Goal: Task Accomplishment & Management: Use online tool/utility

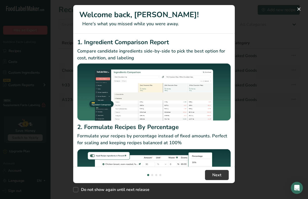
click at [262, 58] on div "New Features" at bounding box center [154, 99] width 308 height 199
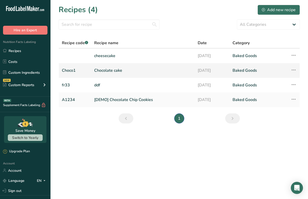
click at [104, 69] on link "Chocolate cake" at bounding box center [143, 70] width 98 height 11
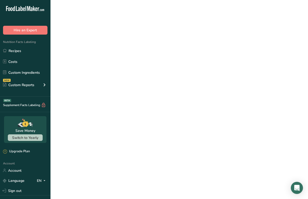
click at [104, 69] on link "Chocolate cake" at bounding box center [143, 70] width 98 height 11
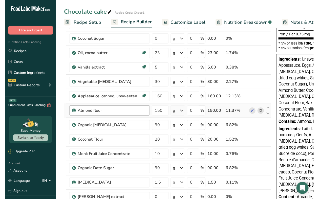
scroll to position [141, 0]
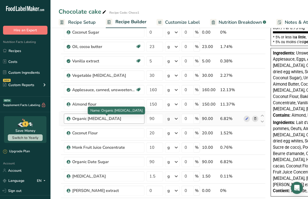
click at [98, 120] on div "Organic [MEDICAL_DATA]" at bounding box center [103, 119] width 63 height 6
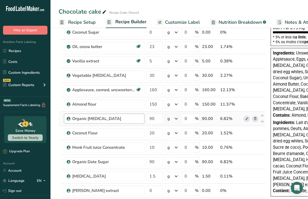
click at [96, 119] on div "Organic [MEDICAL_DATA]" at bounding box center [103, 119] width 63 height 6
click at [97, 119] on div "Organic [MEDICAL_DATA]" at bounding box center [103, 119] width 63 height 6
click at [89, 117] on div "Organic [MEDICAL_DATA]" at bounding box center [103, 119] width 63 height 6
click at [247, 118] on icon at bounding box center [247, 118] width 4 height 5
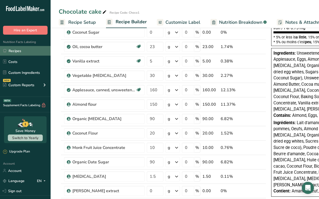
click at [19, 52] on link "Recipes" at bounding box center [25, 51] width 51 height 10
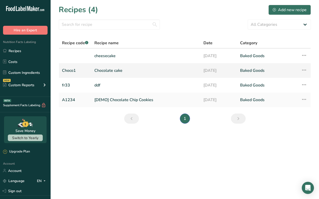
click at [157, 75] on link "Chocolate cake" at bounding box center [145, 70] width 103 height 11
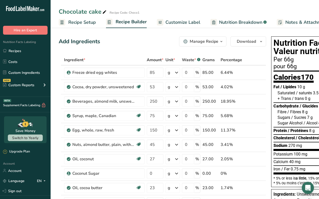
click at [184, 21] on span "Customize Label" at bounding box center [182, 22] width 35 height 7
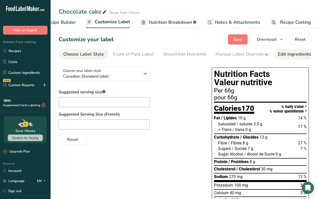
click at [290, 54] on div "Edit Ingredients/Allergens List" at bounding box center [309, 54] width 64 height 7
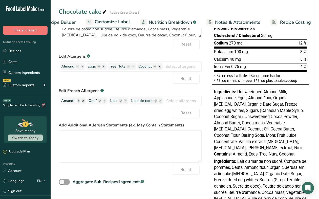
scroll to position [137, 0]
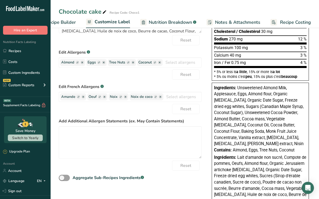
click at [251, 123] on div "Ingredients: Unsweetened Almond Milk, Applesauce, Eggs, Almond flour, Organic i…" at bounding box center [260, 116] width 92 height 62
click at [259, 113] on span "Unsweetened Almond Milk, Applesauce, Eggs, Almond flour, Organic inulin, Organi…" at bounding box center [258, 115] width 89 height 61
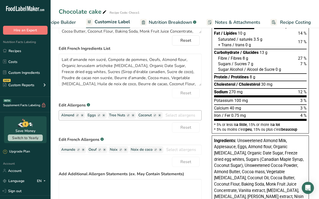
scroll to position [83, 0]
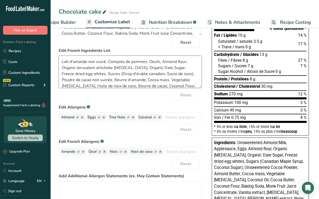
click at [126, 68] on textarea "Lait d'amande non sucré, Compote de pommes, Oeufs, Almond flour, Organic Jerusa…" at bounding box center [130, 72] width 143 height 32
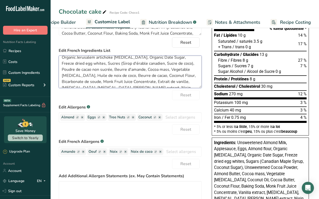
scroll to position [16, 0]
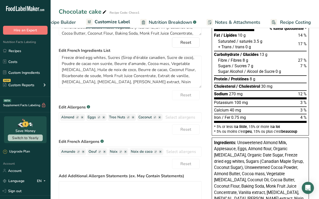
click at [127, 100] on div "Reset" at bounding box center [130, 95] width 143 height 10
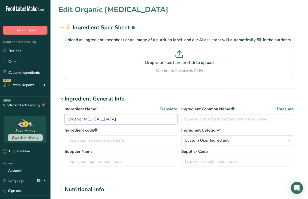
click at [85, 121] on input "Organic [MEDICAL_DATA]" at bounding box center [121, 119] width 113 height 10
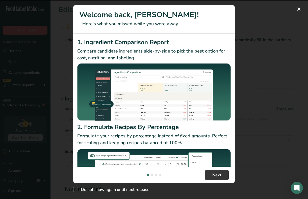
click at [270, 51] on div "New Features" at bounding box center [154, 99] width 308 height 199
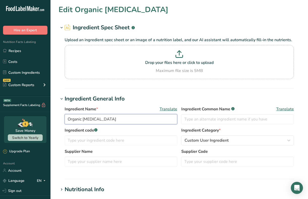
click at [80, 119] on input "Organic [MEDICAL_DATA]" at bounding box center [121, 119] width 113 height 10
click at [82, 119] on input "Organic [MEDICAL_DATA]" at bounding box center [121, 119] width 113 height 10
click at [93, 120] on input "Organic jeruselem [MEDICAL_DATA]" at bounding box center [121, 119] width 113 height 10
click at [99, 121] on input "Organic jerusalem [MEDICAL_DATA]" at bounding box center [121, 119] width 113 height 10
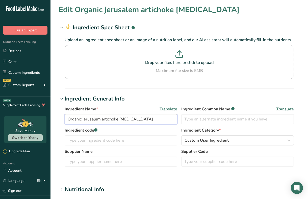
click at [83, 120] on input "Organic jerusalem artichoke [MEDICAL_DATA]" at bounding box center [121, 119] width 113 height 10
type input "Organic Jerusalem artichoke [MEDICAL_DATA]"
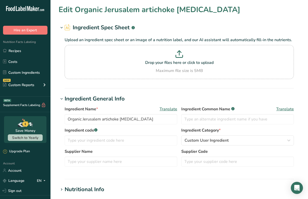
click at [62, 144] on div "Ingredient Name * Translate Organic Jerusalem artichoke [MEDICAL_DATA] Ingredie…" at bounding box center [180, 138] width 242 height 70
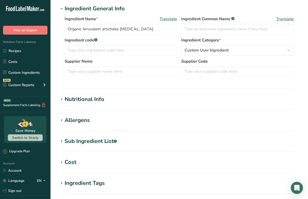
scroll to position [99, 0]
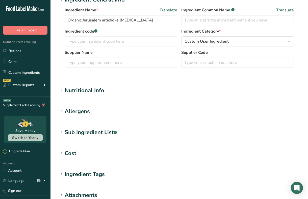
click at [86, 95] on div "Nutritional Info" at bounding box center [85, 90] width 40 height 8
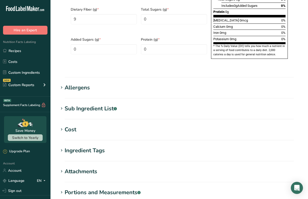
scroll to position [412, 0]
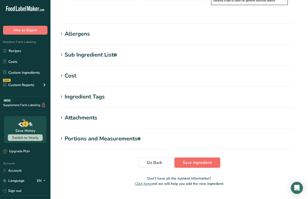
click at [189, 160] on span "Save ingredient" at bounding box center [197, 163] width 29 height 6
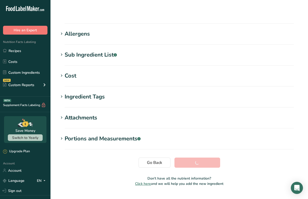
scroll to position [68, 0]
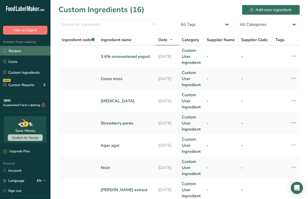
click at [10, 48] on link "Recipes" at bounding box center [25, 51] width 51 height 10
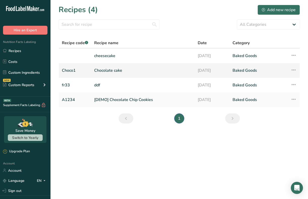
click at [107, 72] on link "Chocolate cake" at bounding box center [143, 70] width 98 height 11
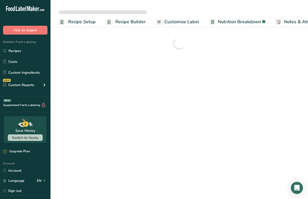
click at [143, 49] on div at bounding box center [180, 43] width 242 height 18
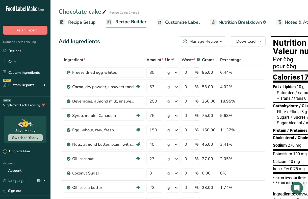
click at [180, 21] on span "Customize Label" at bounding box center [182, 22] width 35 height 7
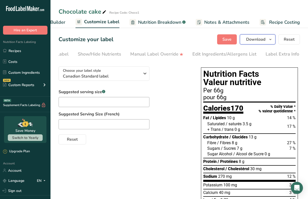
click at [271, 39] on icon "button" at bounding box center [271, 39] width 4 height 6
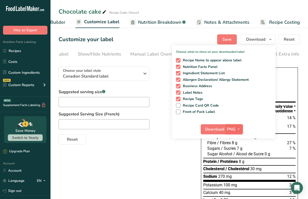
click at [239, 126] on icon "button" at bounding box center [239, 129] width 4 height 6
click at [233, 164] on link "PDF" at bounding box center [235, 164] width 16 height 8
click at [214, 130] on span "Download" at bounding box center [214, 129] width 19 height 6
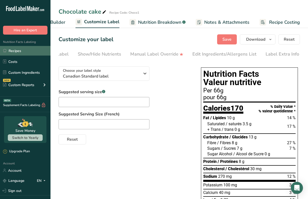
click at [34, 52] on link "Recipes" at bounding box center [25, 51] width 51 height 10
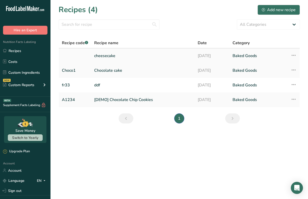
click at [114, 56] on link "cheesecake" at bounding box center [143, 56] width 98 height 11
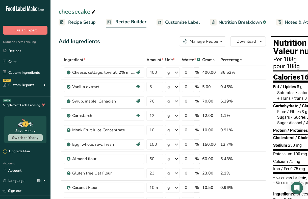
click at [185, 22] on span "Customize Label" at bounding box center [182, 22] width 35 height 7
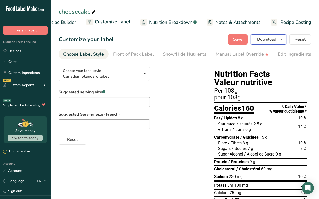
click at [282, 40] on icon "button" at bounding box center [281, 39] width 4 height 6
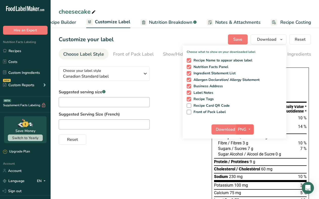
click at [250, 127] on icon "button" at bounding box center [249, 129] width 4 height 6
click at [246, 166] on link "PDF" at bounding box center [245, 164] width 16 height 8
click at [222, 130] on span "Download" at bounding box center [225, 129] width 19 height 6
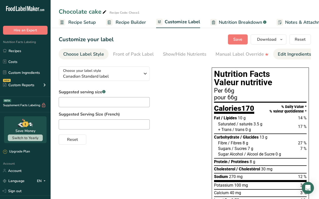
click at [299, 53] on div "Edit Ingredients/Allergens List" at bounding box center [309, 54] width 64 height 7
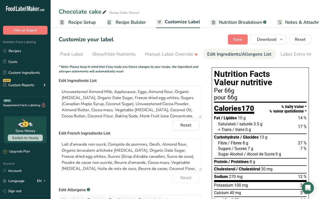
scroll to position [0, 75]
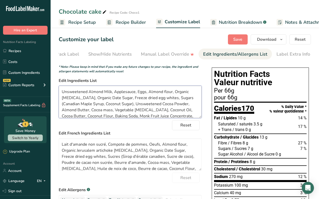
click at [144, 107] on textarea "Unsweetened Almond Milk, Applesauce, Eggs, Almond flour, Organic [MEDICAL_DATA]…" at bounding box center [130, 102] width 143 height 32
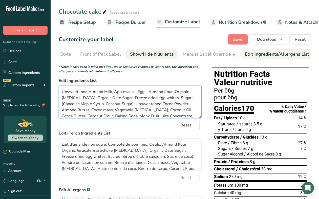
scroll to position [0, 0]
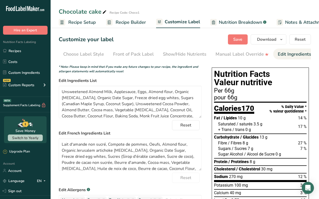
click at [122, 21] on span "Recipe Builder" at bounding box center [130, 22] width 30 height 7
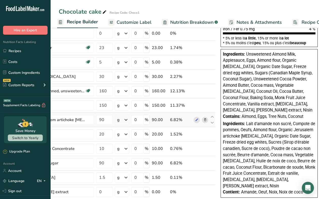
scroll to position [141, 0]
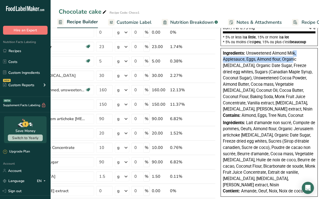
click at [292, 56] on div "Ingredients: Unsweetened Almond Milk, Applesauce, Eggs, Almond flour, Organic i…" at bounding box center [269, 81] width 92 height 62
click at [294, 59] on span "Unsweetened Almond Milk, Applesauce, Eggs, Almond flour, Organic [MEDICAL_DATA]…" at bounding box center [267, 81] width 89 height 61
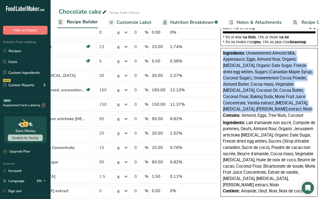
click at [294, 59] on span "Unsweetened Almond Milk, Applesauce, Eggs, Almond flour, Organic [MEDICAL_DATA]…" at bounding box center [267, 81] width 89 height 61
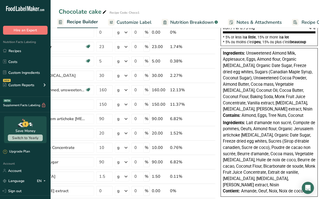
click at [293, 62] on div "Ingredients: Unsweetened Almond Milk, Applesauce, Eggs, Almond flour, Organic i…" at bounding box center [269, 81] width 92 height 62
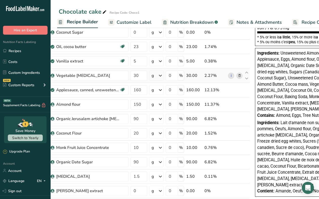
scroll to position [0, 0]
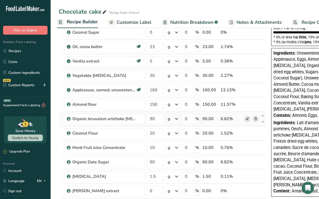
click at [248, 119] on icon at bounding box center [247, 118] width 4 height 5
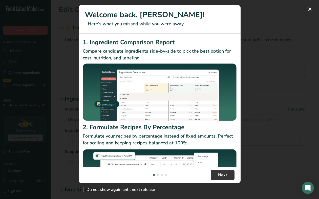
click at [236, 113] on div "1. Ingredient Comparison Report Compare candidate ingredients side-by-side to p…" at bounding box center [160, 100] width 162 height 133
click at [254, 113] on div "New Features" at bounding box center [159, 99] width 319 height 199
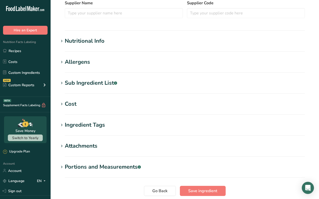
scroll to position [189, 0]
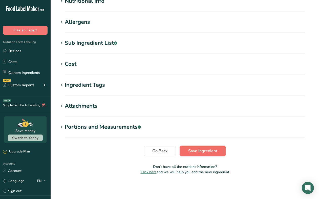
click at [190, 149] on span "Save ingredient" at bounding box center [202, 151] width 29 height 6
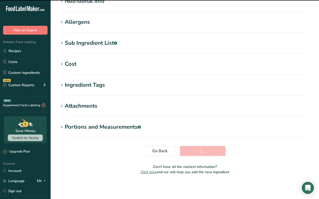
scroll to position [68, 0]
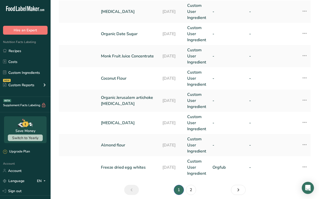
scroll to position [221, 0]
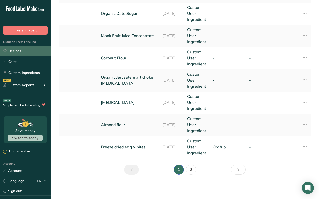
click at [28, 50] on link "Recipes" at bounding box center [25, 51] width 51 height 10
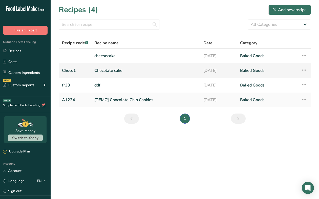
click at [110, 71] on link "Chocolate cake" at bounding box center [145, 70] width 103 height 11
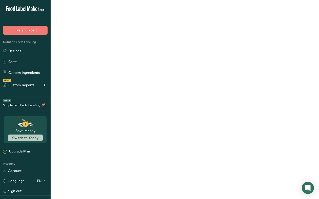
click at [110, 71] on link "Chocolate cake" at bounding box center [145, 70] width 103 height 11
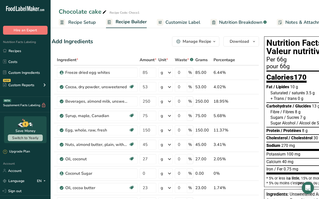
click at [181, 23] on span "Customize Label" at bounding box center [182, 22] width 35 height 7
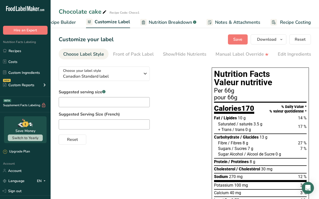
scroll to position [3, 0]
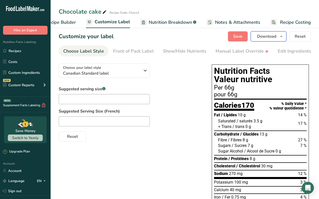
click at [281, 35] on icon "button" at bounding box center [281, 36] width 4 height 6
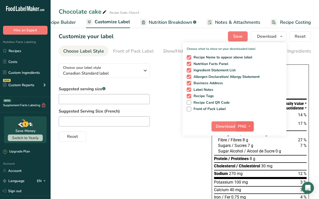
click at [250, 125] on icon "button" at bounding box center [249, 126] width 4 height 6
click at [243, 162] on link "PDF" at bounding box center [245, 161] width 16 height 8
click at [225, 128] on span "Download" at bounding box center [225, 126] width 19 height 6
click at [162, 88] on div "Suggested serving size .a-a{fill:#347362;}.b-a{fill:#fff;} Suggested Serving Si…" at bounding box center [130, 114] width 143 height 56
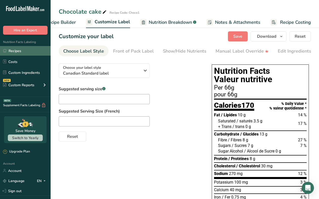
click at [13, 51] on link "Recipes" at bounding box center [25, 51] width 51 height 10
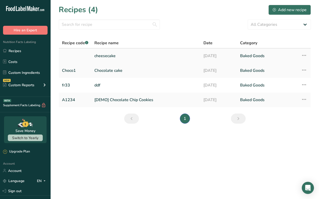
click at [123, 57] on link "cheesecake" at bounding box center [145, 56] width 103 height 11
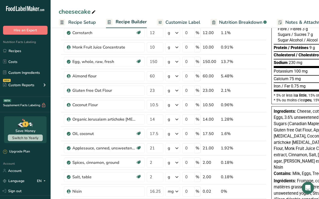
scroll to position [83, 0]
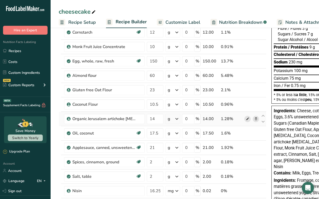
click at [247, 119] on icon at bounding box center [248, 118] width 4 height 5
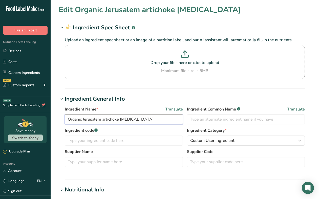
drag, startPoint x: 82, startPoint y: 119, endPoint x: 117, endPoint y: 119, distance: 35.1
click at [117, 119] on input "Organic Jerusalem artichoke [MEDICAL_DATA]" at bounding box center [124, 119] width 118 height 10
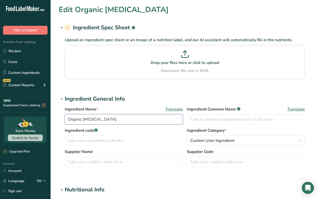
type input "Organic [MEDICAL_DATA]"
click at [185, 180] on section "Edit Organic [MEDICAL_DATA] Ingredient Spec Sheet .a-a{fill:#347362;}.b-a{fill:…" at bounding box center [185, 185] width 268 height 371
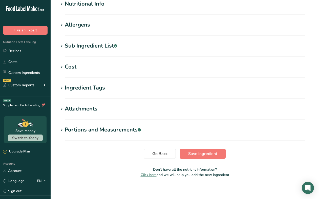
scroll to position [189, 0]
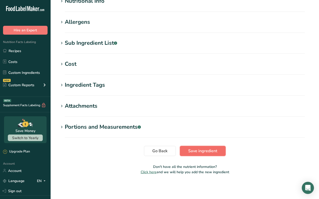
click at [197, 152] on span "Save ingredient" at bounding box center [202, 151] width 29 height 6
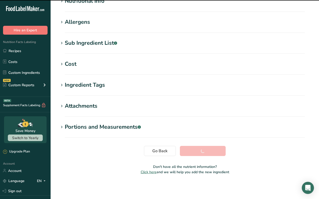
scroll to position [68, 0]
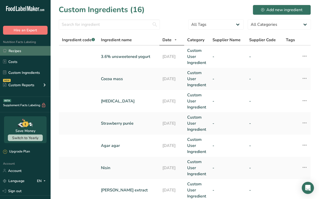
click at [32, 52] on link "Recipes" at bounding box center [25, 51] width 51 height 10
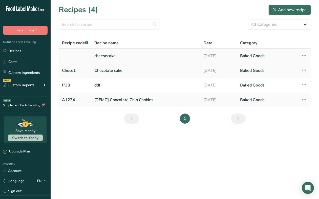
click at [144, 57] on link "cheesecake" at bounding box center [145, 56] width 103 height 11
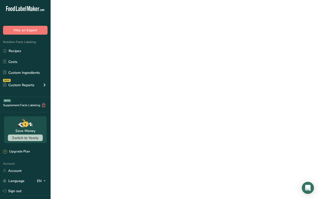
click at [144, 57] on link "cheesecake" at bounding box center [145, 56] width 103 height 11
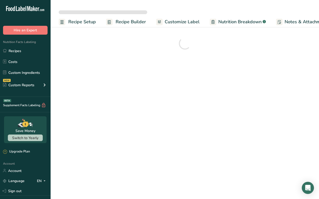
click at [186, 21] on span "Customize Label" at bounding box center [181, 21] width 35 height 7
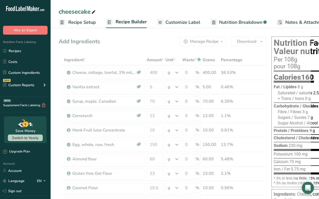
click at [165, 22] on span "Customize Label" at bounding box center [182, 22] width 35 height 7
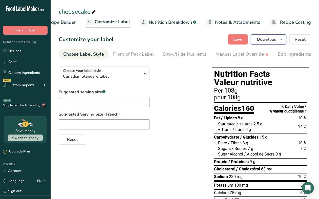
click at [283, 39] on span "button" at bounding box center [281, 39] width 6 height 6
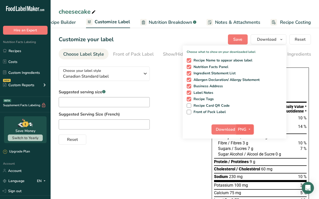
click at [251, 129] on icon "button" at bounding box center [249, 129] width 4 height 6
click at [244, 164] on link "PDF" at bounding box center [245, 164] width 16 height 8
click at [221, 128] on span "Download" at bounding box center [225, 129] width 19 height 6
